Goal: Task Accomplishment & Management: Manage account settings

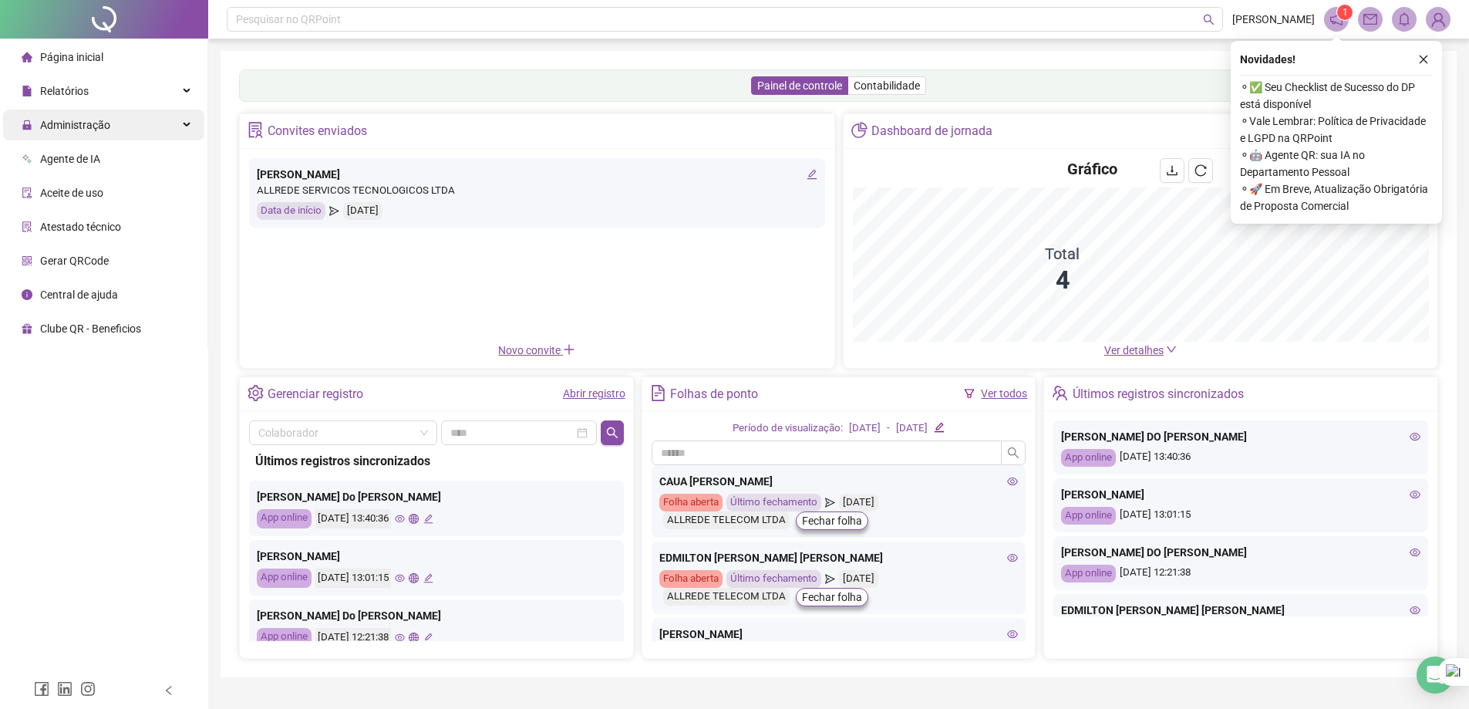
click at [95, 126] on span "Administração" at bounding box center [75, 125] width 70 height 12
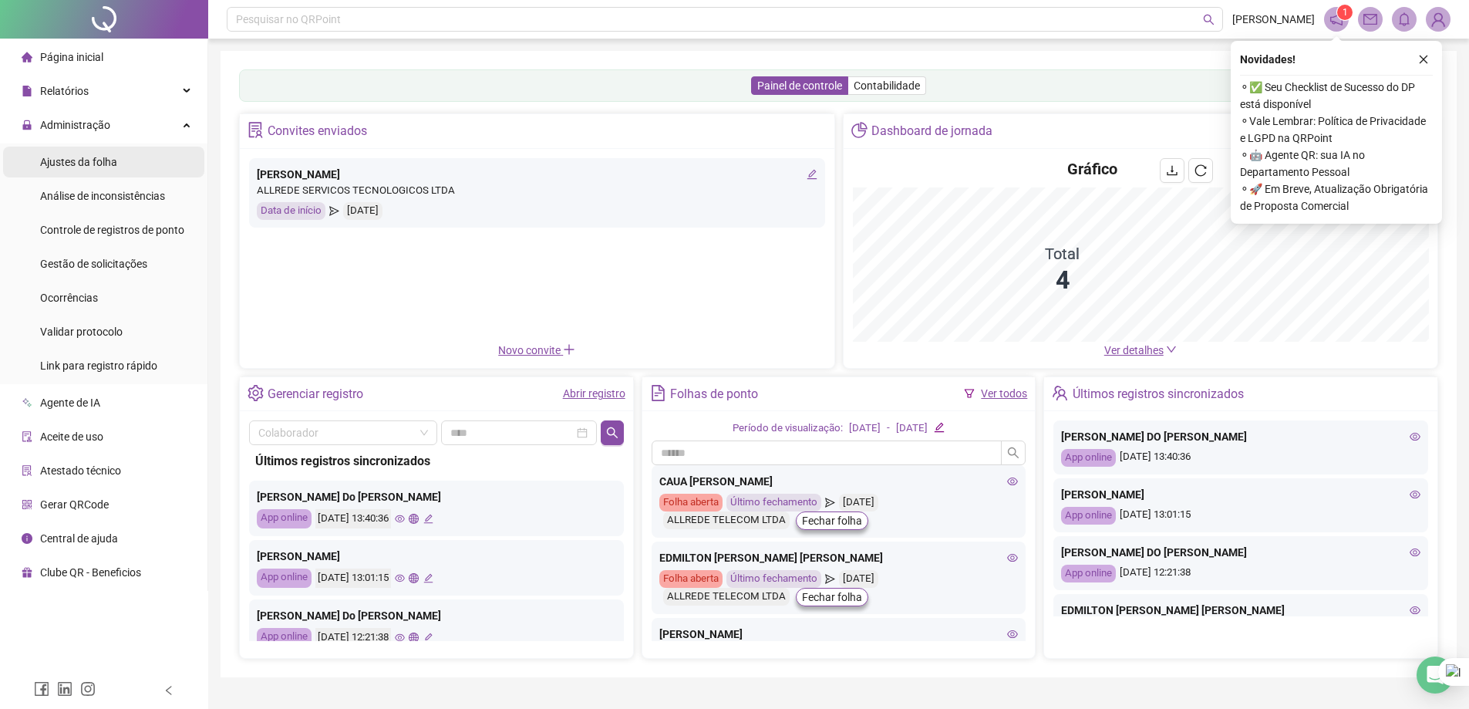
click at [98, 160] on span "Ajustes da folha" at bounding box center [78, 162] width 77 height 12
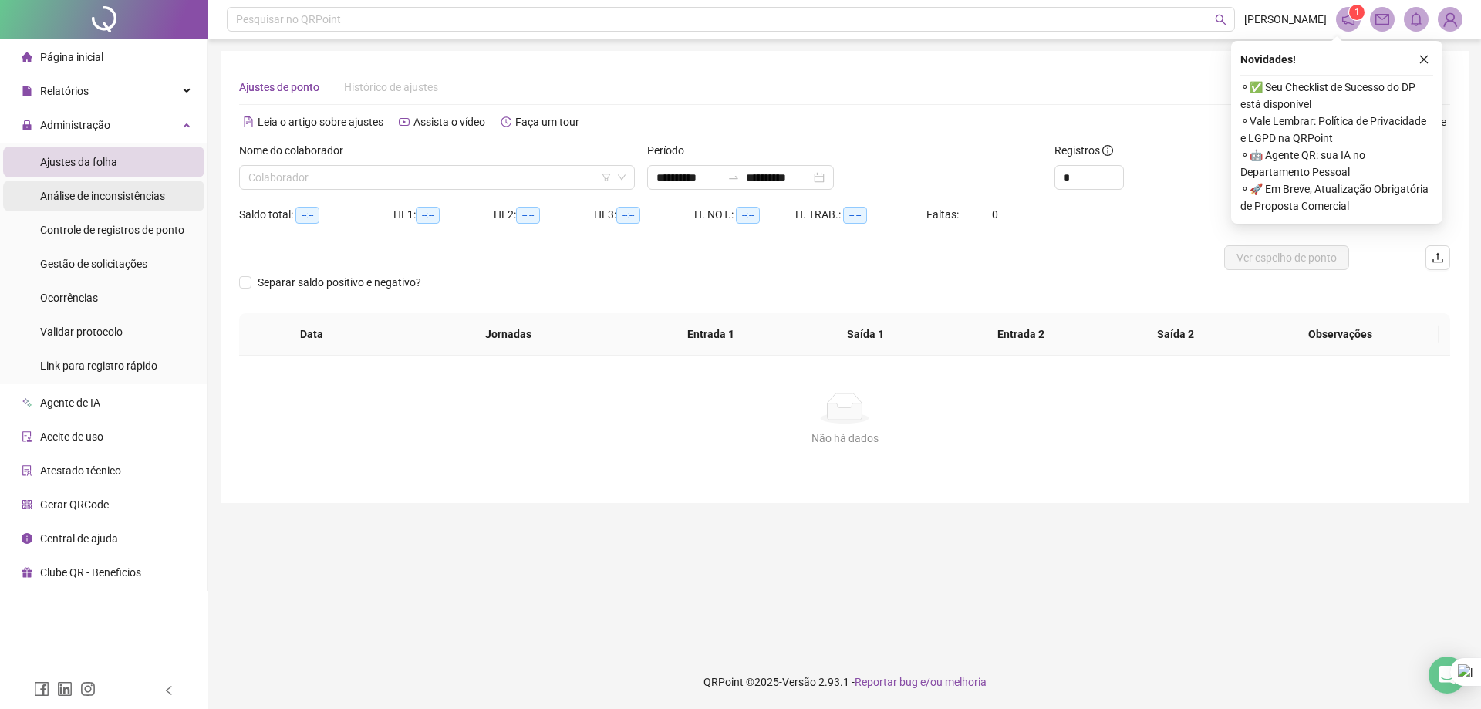
type input "**********"
click at [105, 200] on span "Análise de inconsistências" at bounding box center [102, 196] width 125 height 12
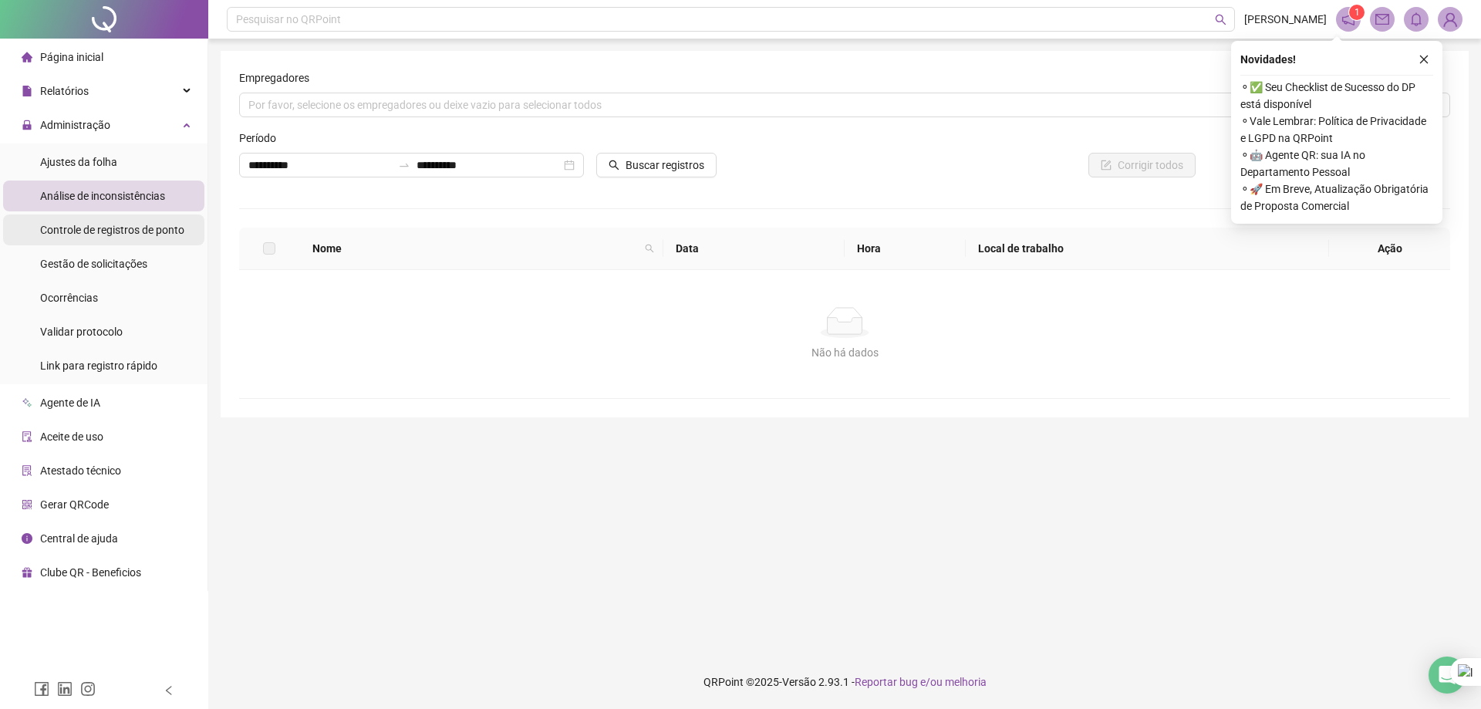
click at [106, 226] on span "Controle de registros de ponto" at bounding box center [112, 230] width 144 height 12
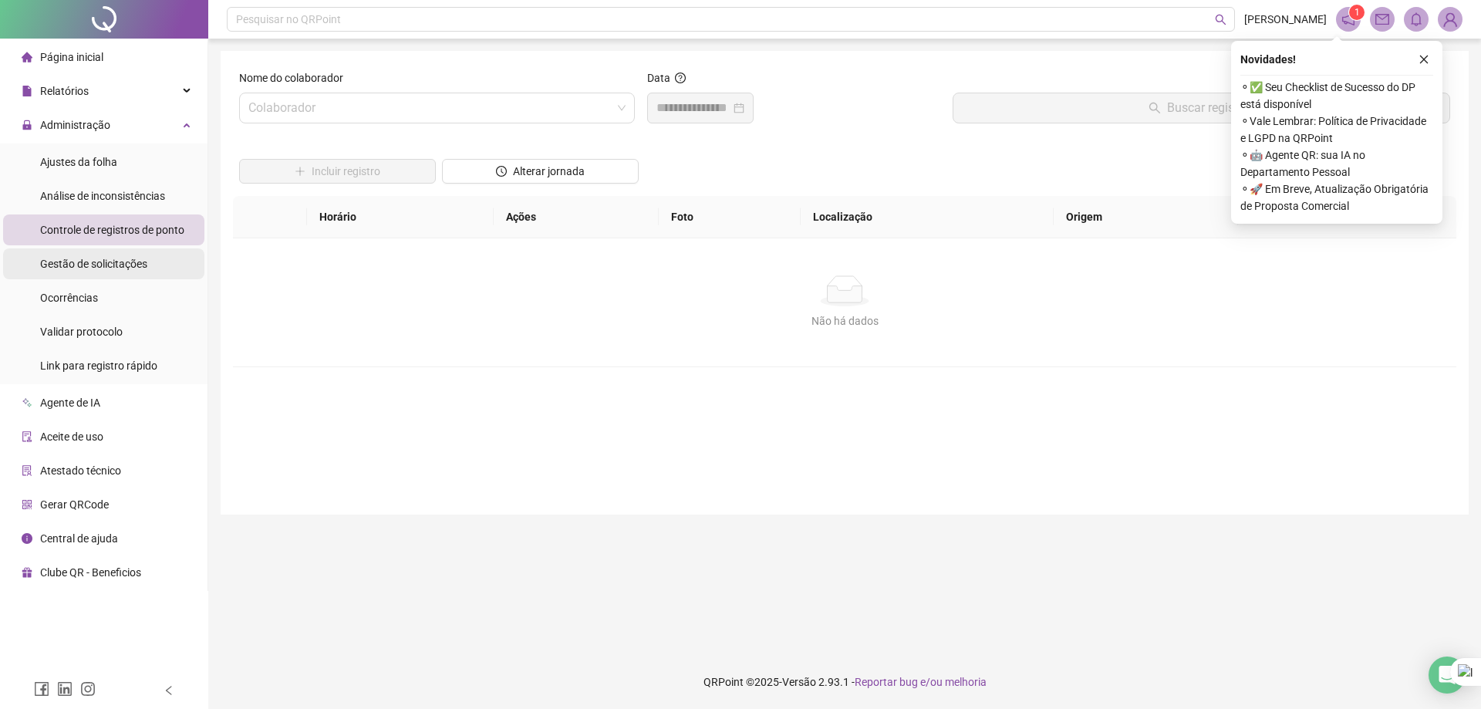
click at [110, 275] on div "Gestão de solicitações" at bounding box center [93, 263] width 107 height 31
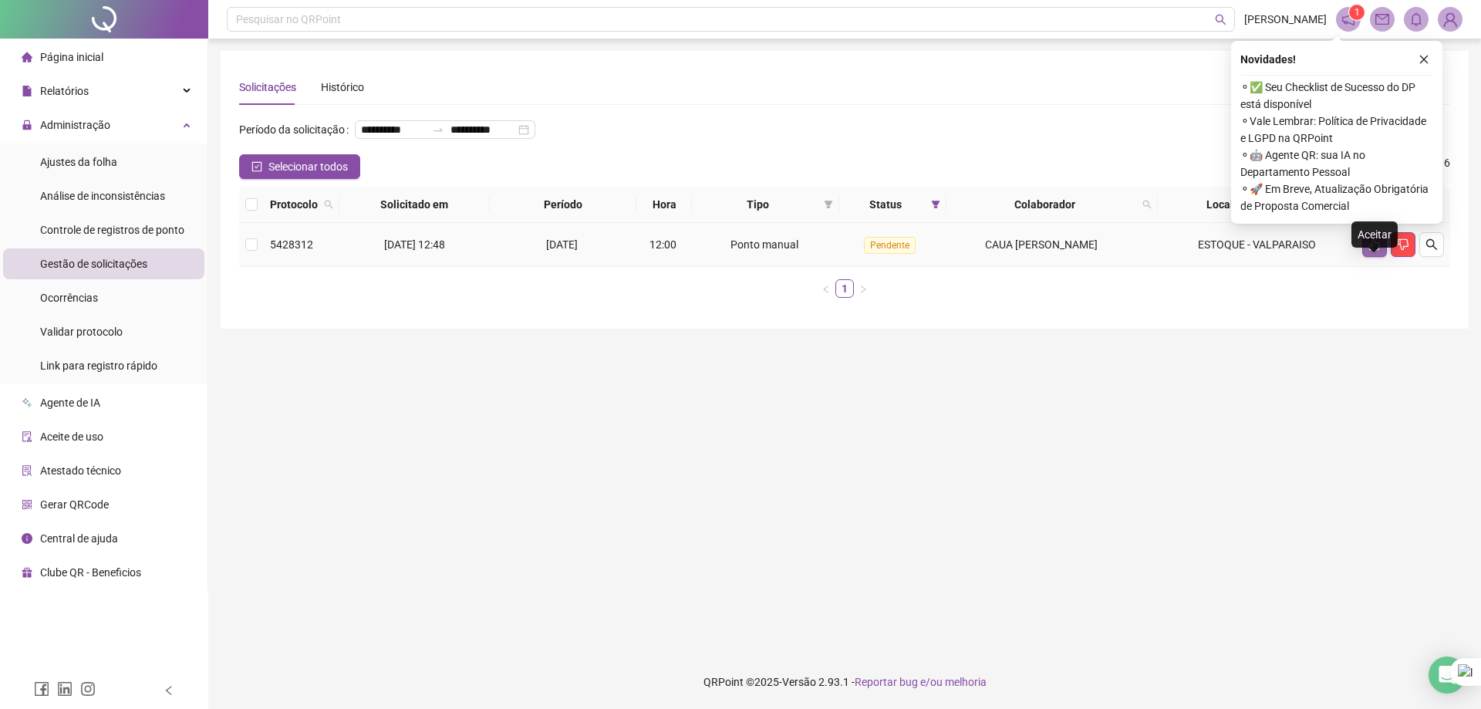
click at [1374, 257] on button "button" at bounding box center [1374, 244] width 25 height 25
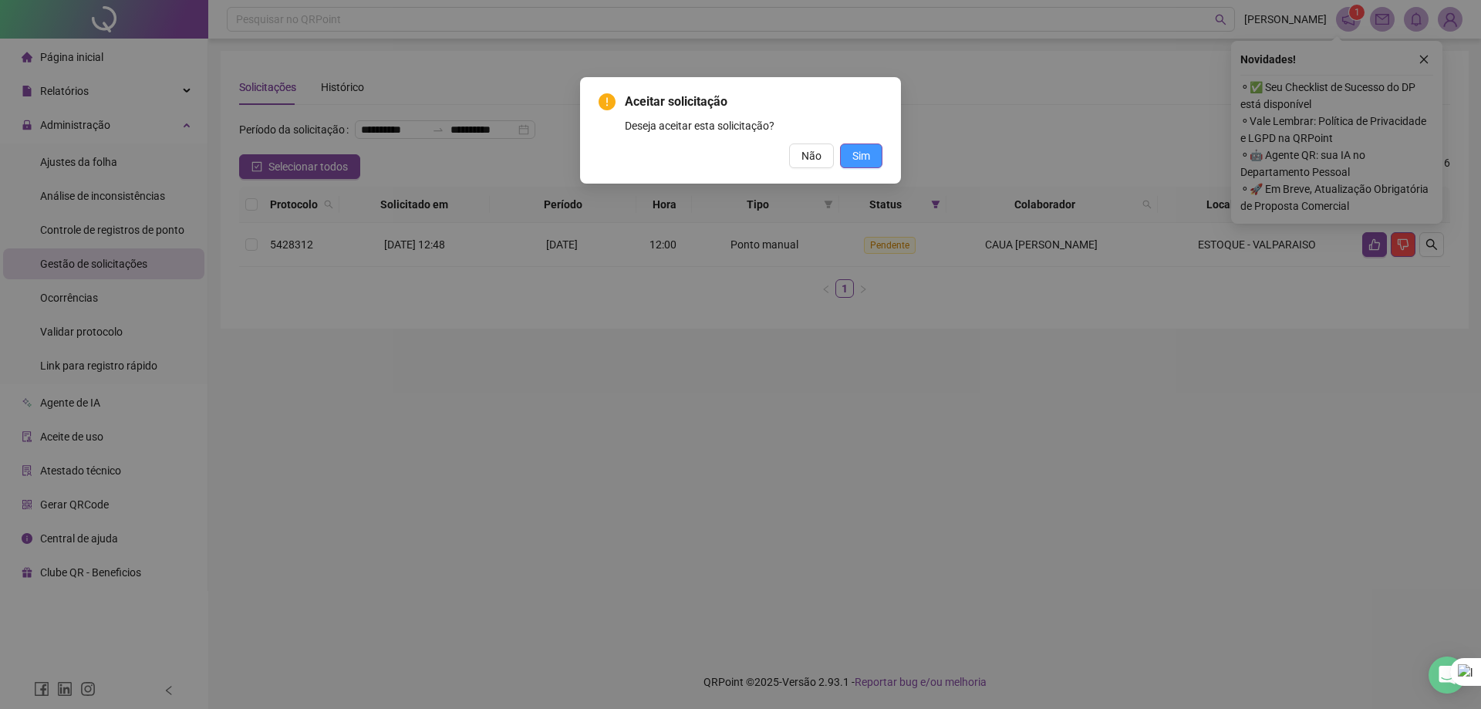
click at [869, 157] on span "Sim" at bounding box center [861, 155] width 18 height 17
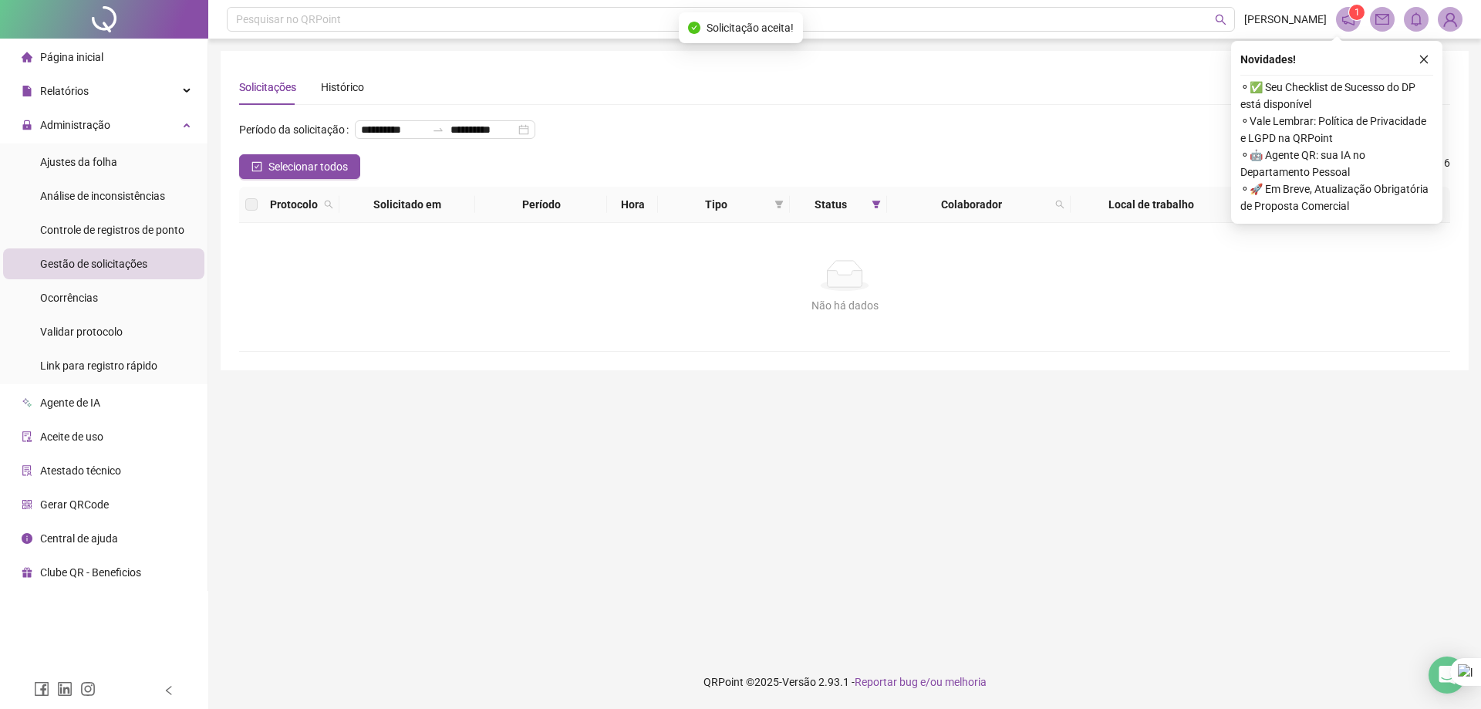
click at [81, 55] on span "Página inicial" at bounding box center [71, 57] width 63 height 12
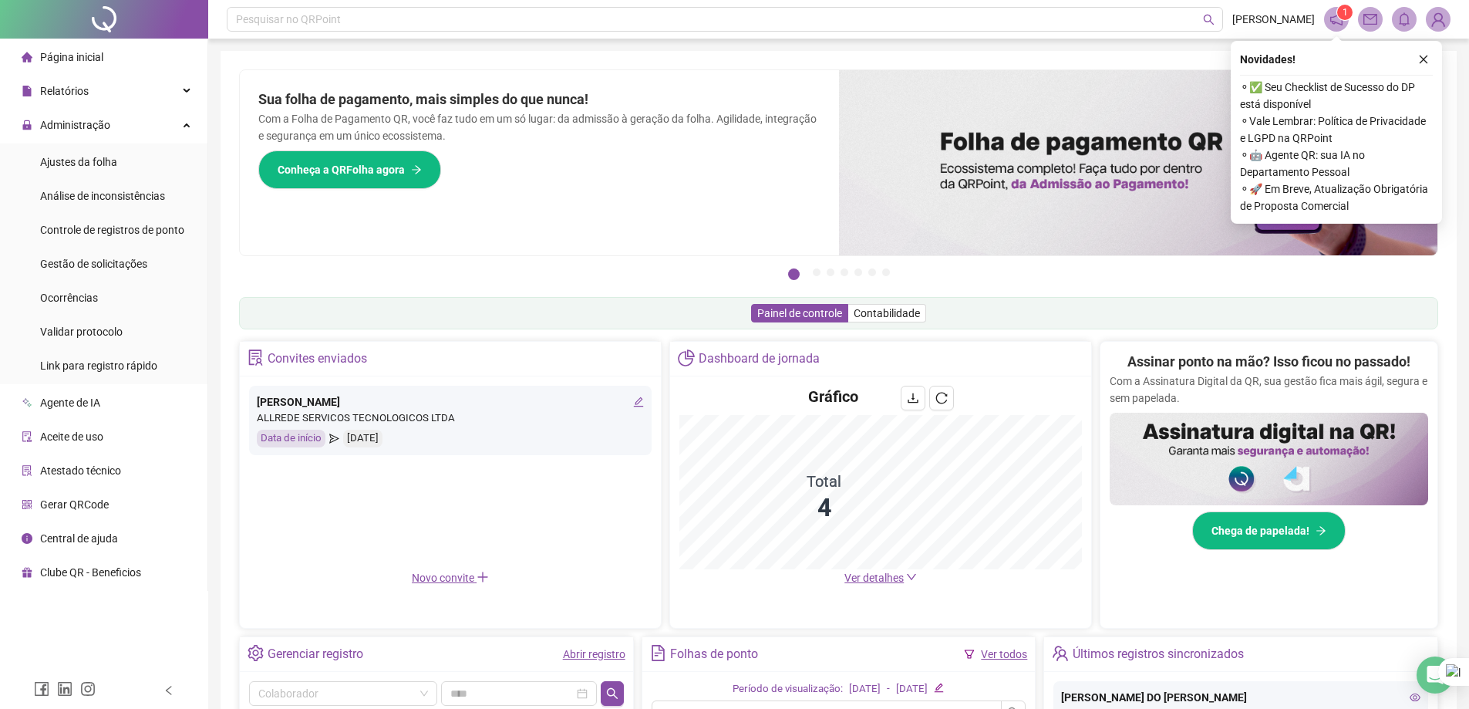
click at [56, 42] on div "Página inicial" at bounding box center [63, 57] width 82 height 31
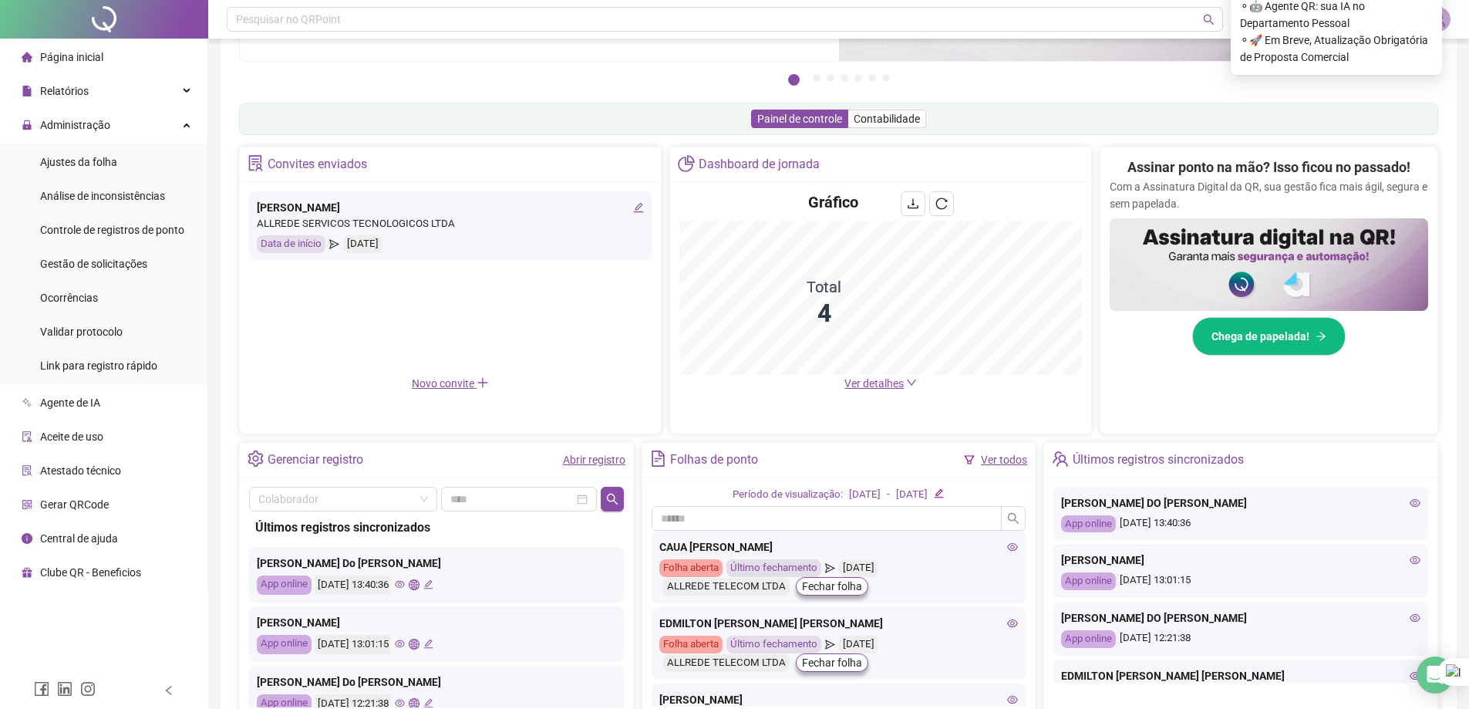
scroll to position [295, 0]
